Goal: Task Accomplishment & Management: Manage account settings

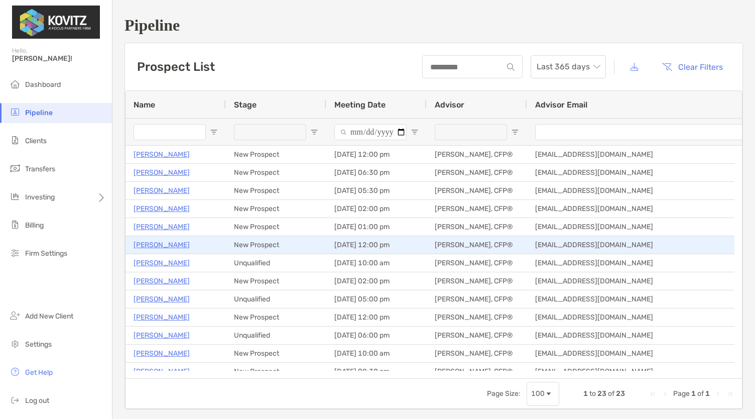
click at [151, 244] on p "[PERSON_NAME]" at bounding box center [162, 245] width 56 height 13
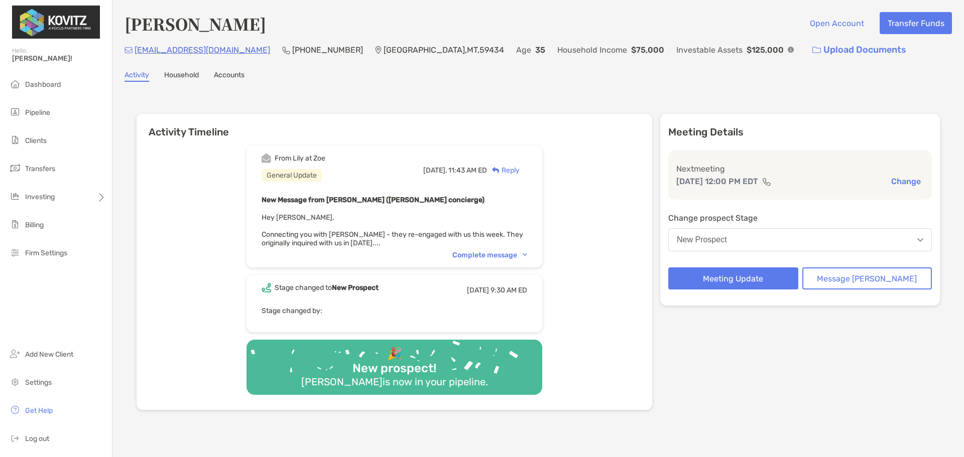
click at [727, 237] on div "New Prospect" at bounding box center [702, 240] width 50 height 9
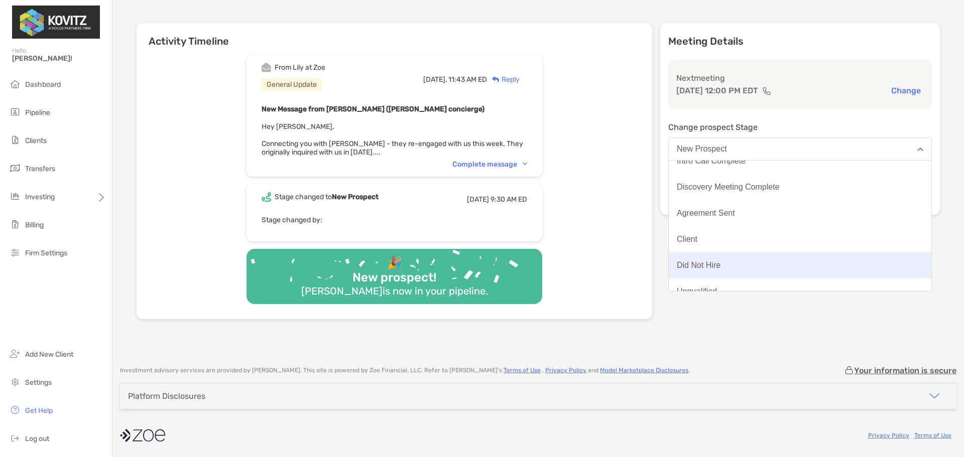
scroll to position [78, 0]
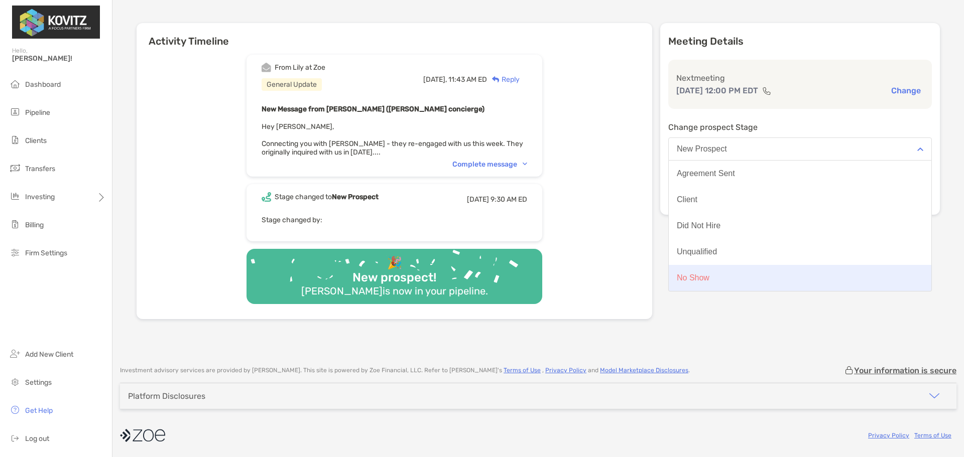
click at [745, 275] on button "No Show" at bounding box center [800, 278] width 263 height 26
